Goal: Transaction & Acquisition: Purchase product/service

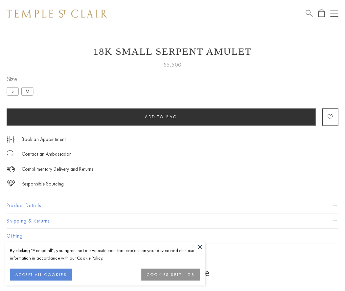
scroll to position [5, 0]
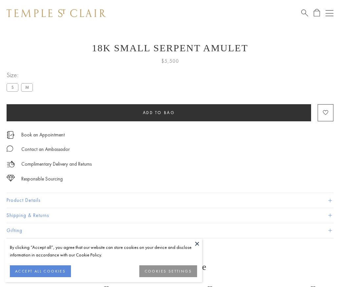
click at [159, 112] on span "Add to bag" at bounding box center [159, 113] width 32 height 6
